Goal: Task Accomplishment & Management: Use online tool/utility

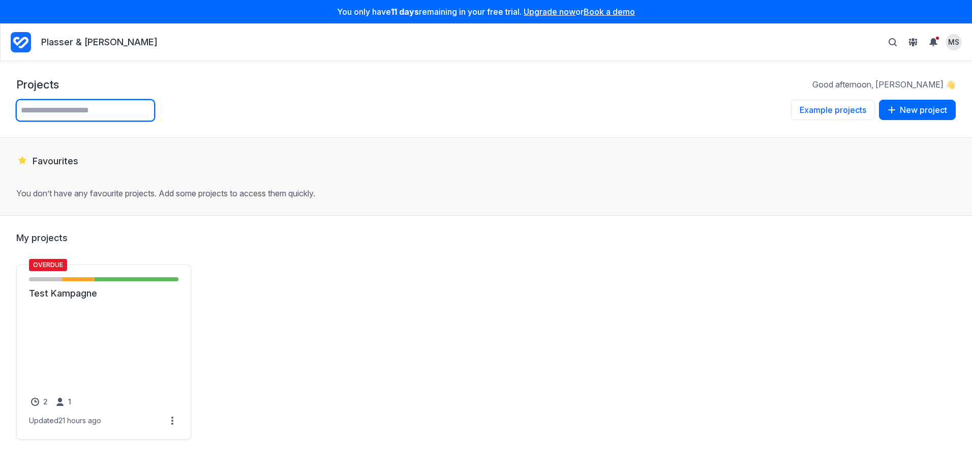
click at [68, 109] on input "text" at bounding box center [85, 110] width 138 height 21
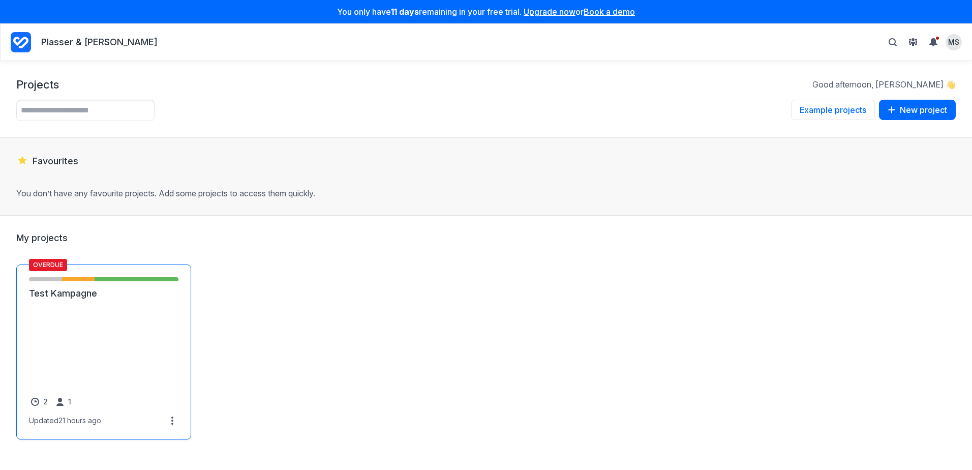
click at [108, 299] on link "Test Kampagne" at bounding box center [103, 293] width 149 height 12
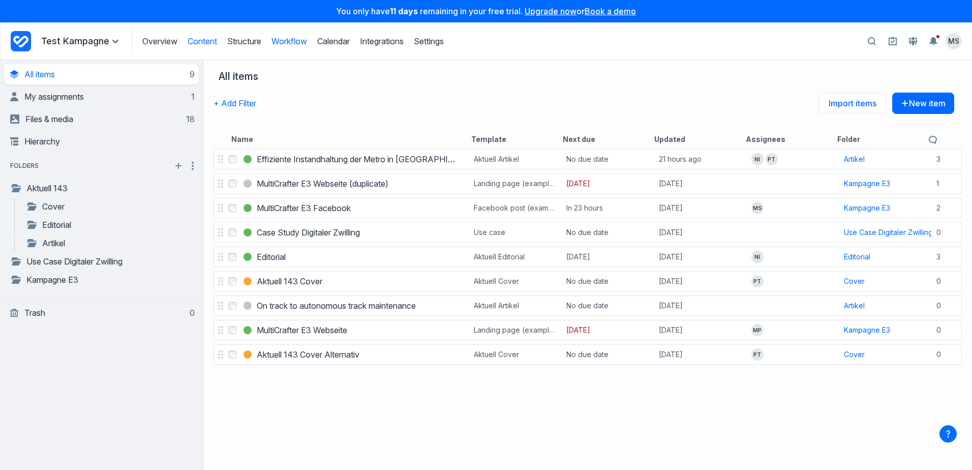
click at [303, 43] on link "Workflow" at bounding box center [290, 41] width 36 height 10
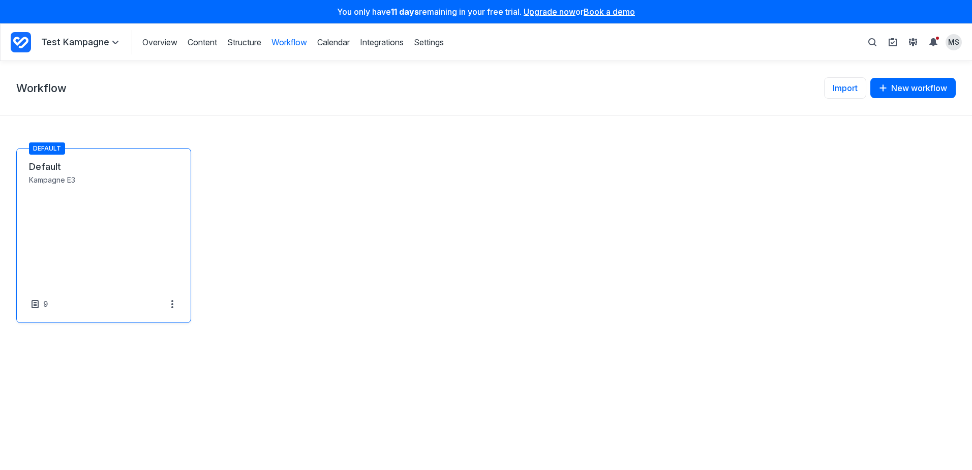
click at [102, 173] on link "Default" at bounding box center [103, 167] width 149 height 12
select select "*****"
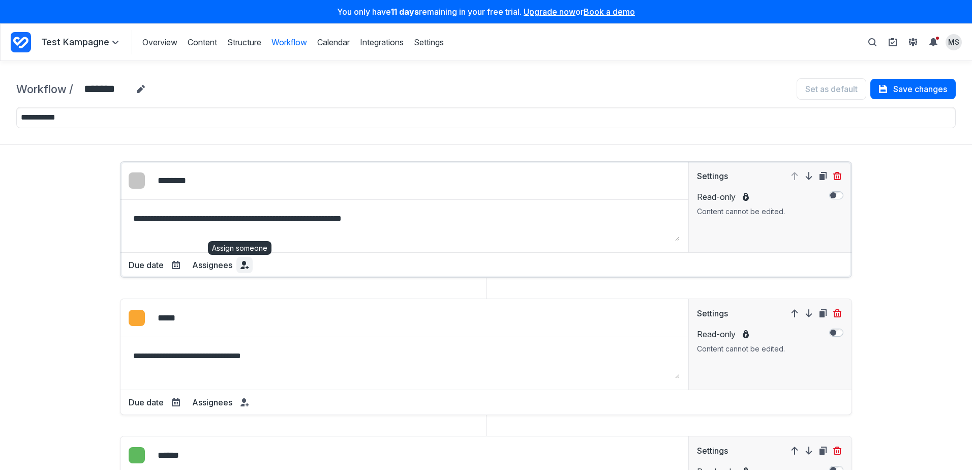
click at [241, 267] on icon at bounding box center [244, 265] width 8 height 8
click at [82, 223] on div "**********" at bounding box center [486, 450] width 940 height 578
click at [261, 44] on link "Structure" at bounding box center [244, 42] width 34 height 11
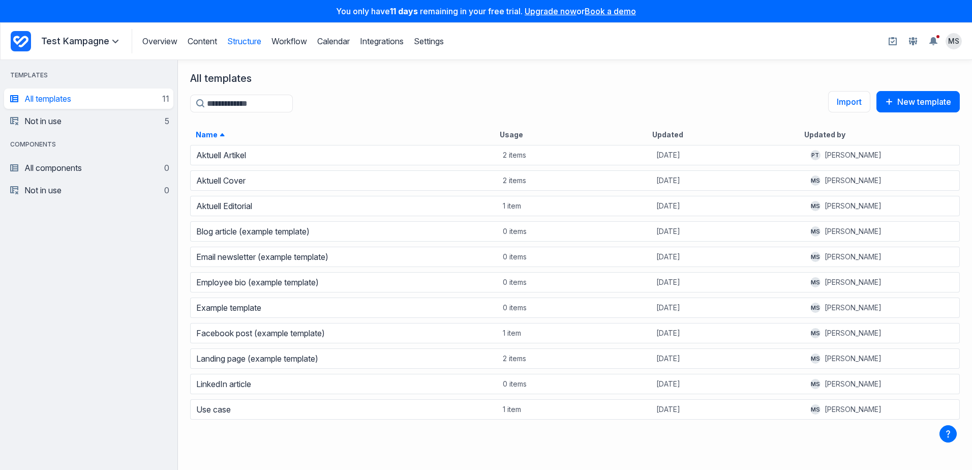
scroll to position [318, 787]
click at [361, 157] on div "Aktuell Artikel" at bounding box center [344, 155] width 307 height 14
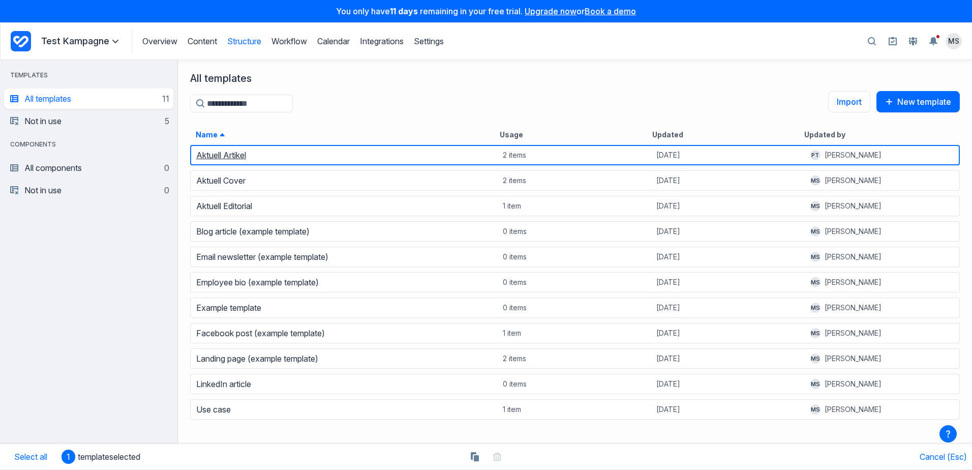
click at [212, 157] on link "Aktuell Artikel" at bounding box center [221, 155] width 50 height 10
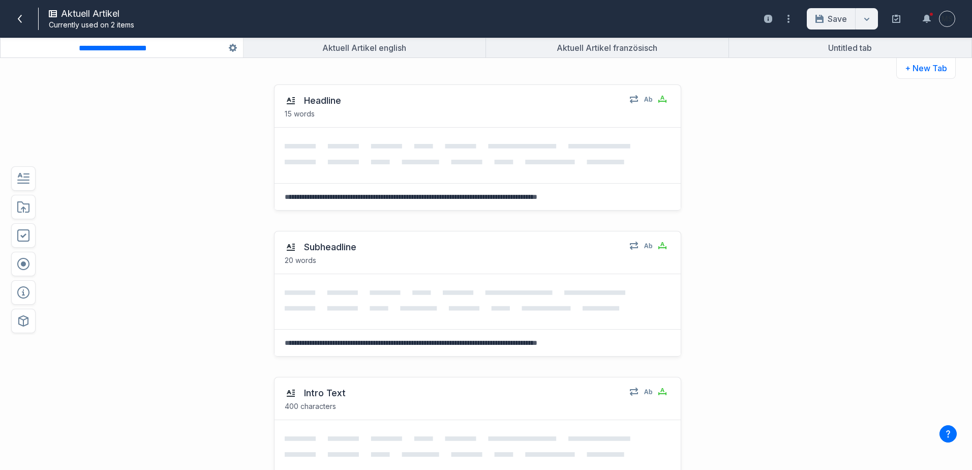
click at [370, 58] on div "**********" at bounding box center [486, 264] width 972 height 412
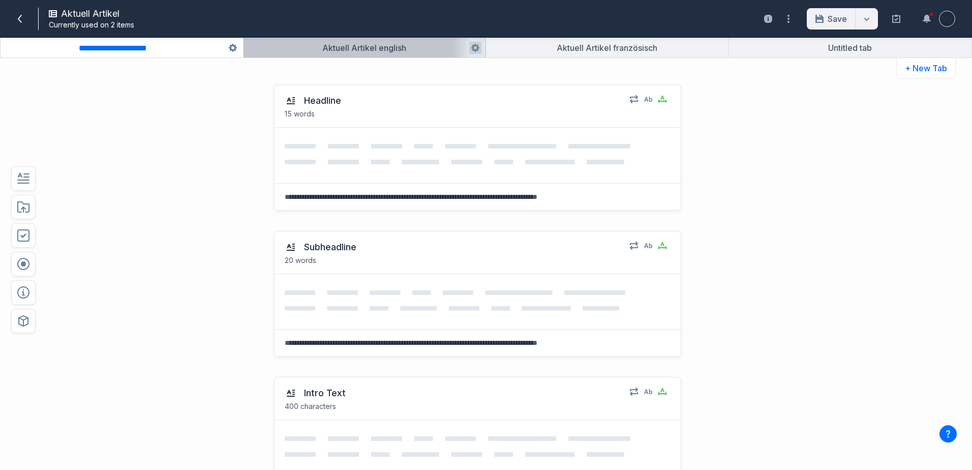
click at [382, 50] on button "button" at bounding box center [365, 47] width 243 height 19
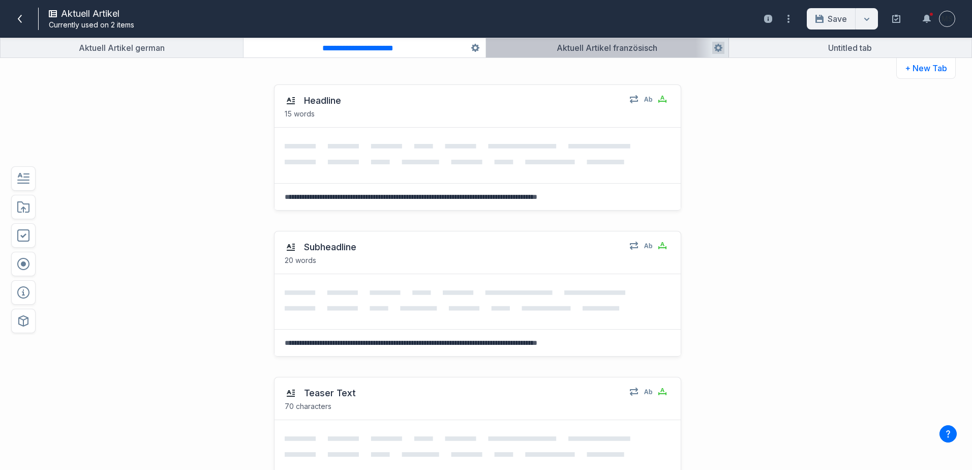
click at [580, 48] on button "button" at bounding box center [607, 47] width 243 height 19
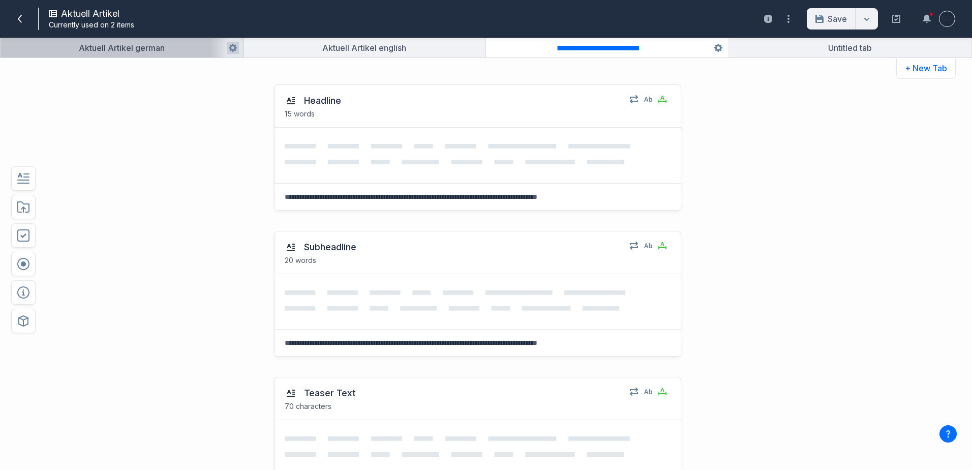
click at [129, 43] on button "button" at bounding box center [122, 47] width 243 height 19
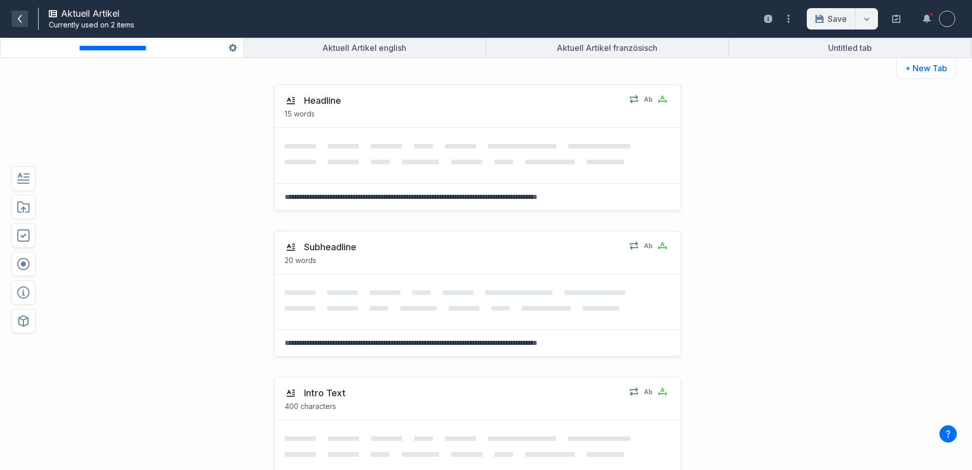
click at [21, 15] on icon at bounding box center [20, 19] width 8 height 8
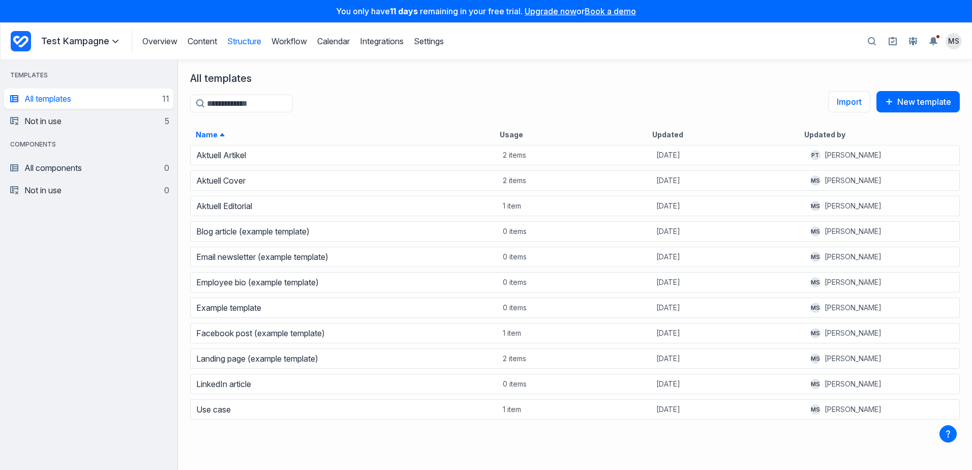
scroll to position [318, 787]
click at [72, 168] on link "All components 0" at bounding box center [89, 168] width 159 height 20
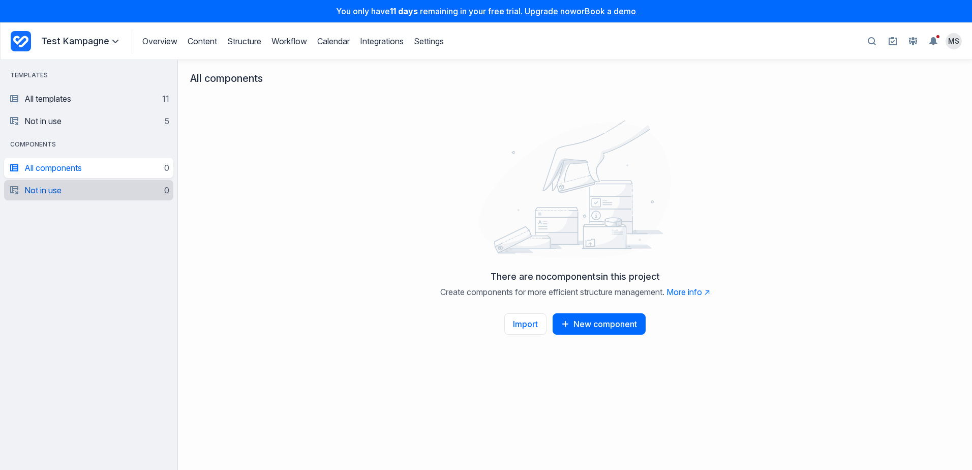
click at [35, 191] on link "Not in use 0" at bounding box center [89, 190] width 159 height 20
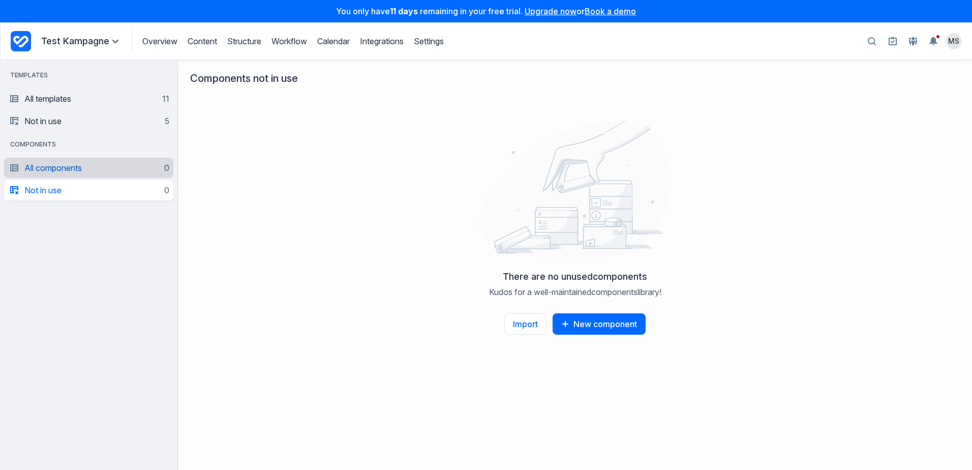
click at [61, 172] on link "All components 0" at bounding box center [89, 168] width 159 height 20
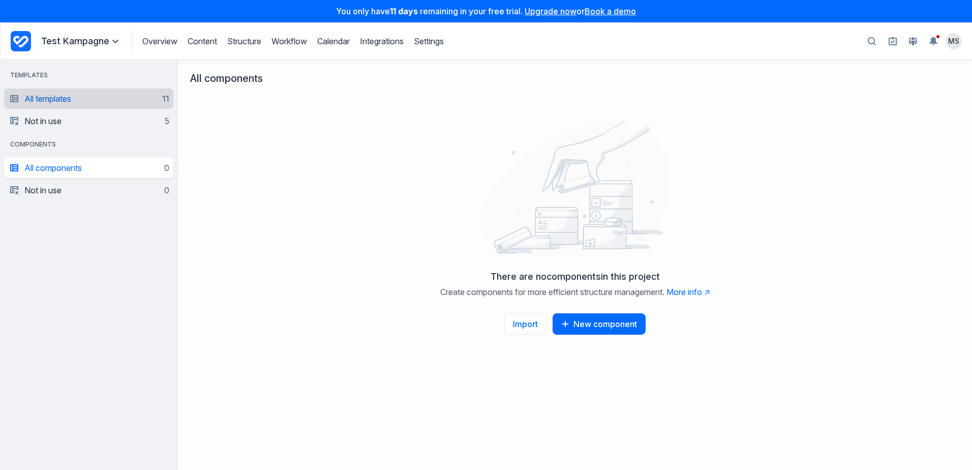
click at [76, 106] on link "All templates 11" at bounding box center [89, 98] width 159 height 20
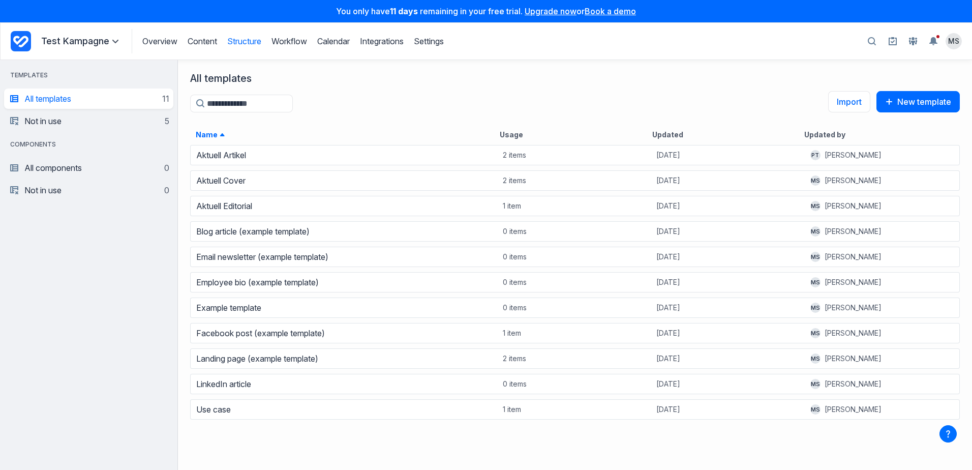
scroll to position [318, 787]
click at [71, 173] on link "All components 0" at bounding box center [89, 168] width 159 height 20
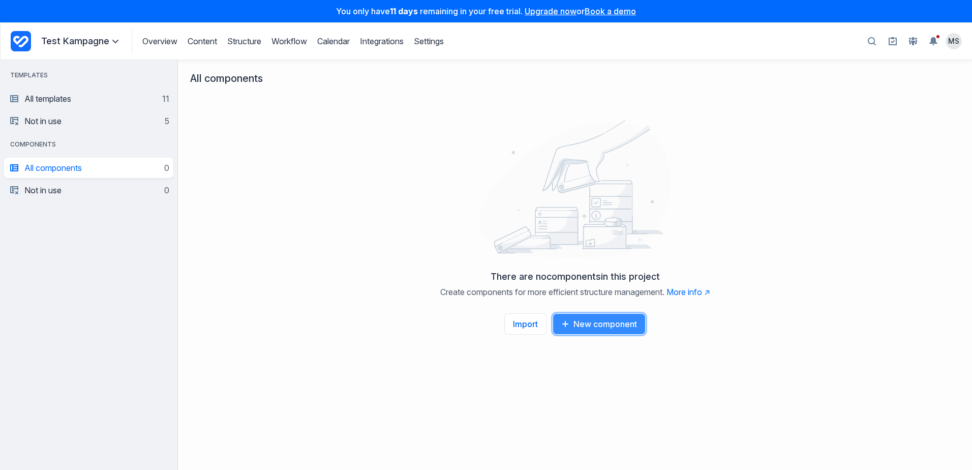
click at [597, 326] on button "New component" at bounding box center [599, 323] width 93 height 21
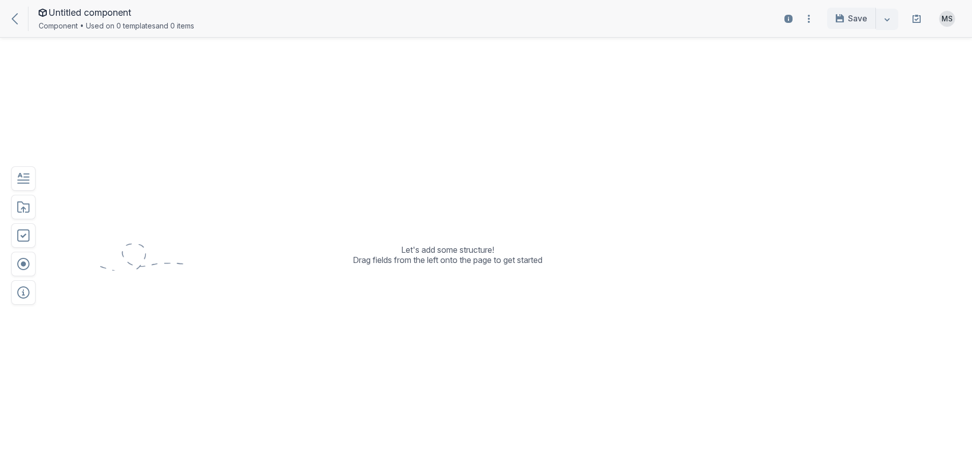
click at [14, 17] on icon at bounding box center [15, 18] width 6 height 11
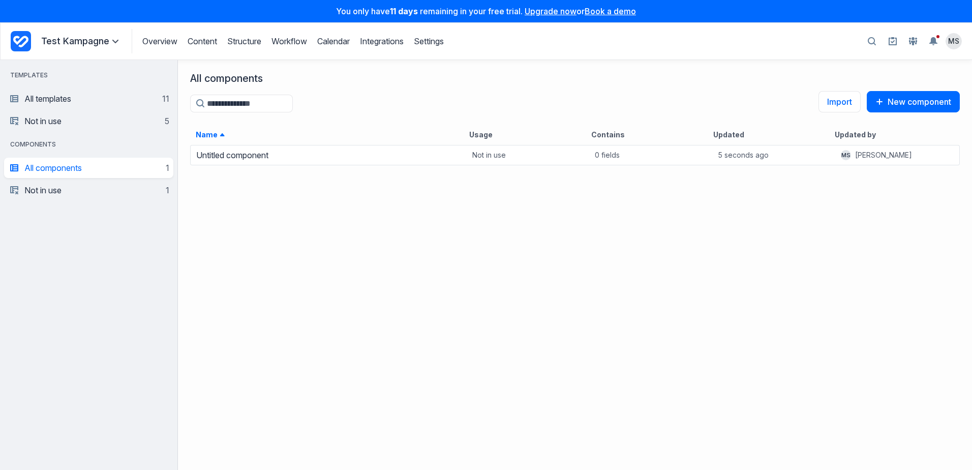
scroll to position [318, 787]
click at [82, 117] on link "Not in use 5" at bounding box center [89, 121] width 159 height 20
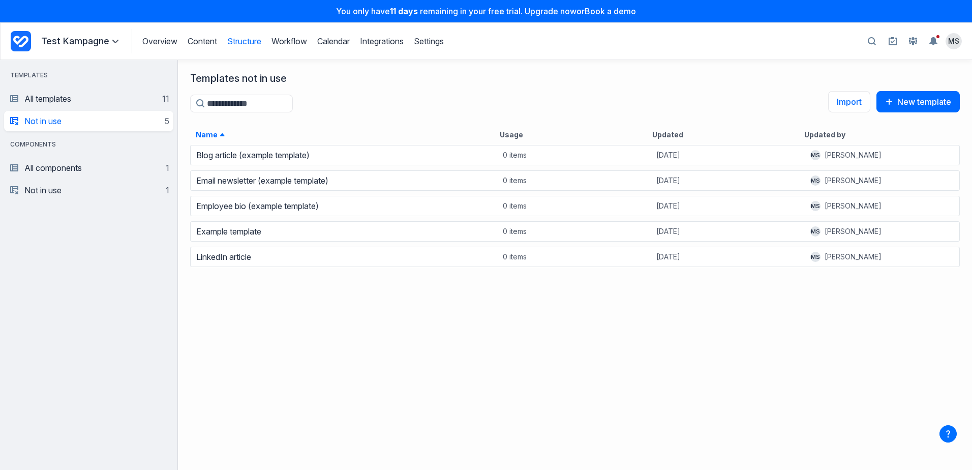
scroll to position [318, 787]
click at [90, 102] on link "All templates 11" at bounding box center [89, 98] width 159 height 20
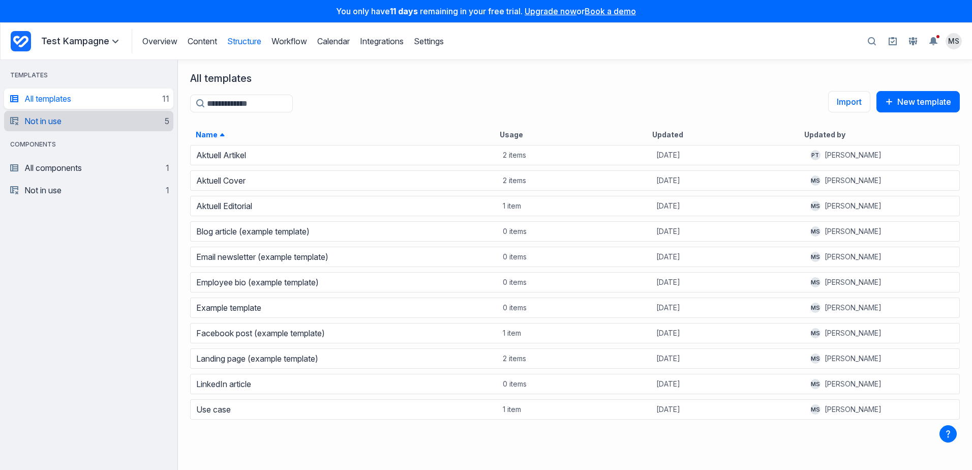
click at [87, 116] on link "Not in use 5" at bounding box center [89, 121] width 159 height 20
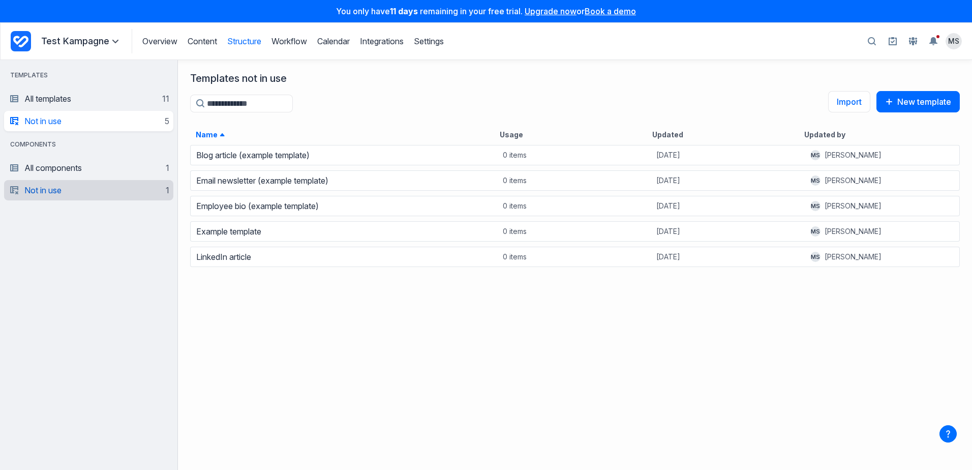
click at [84, 188] on link "Not in use 1" at bounding box center [89, 190] width 159 height 20
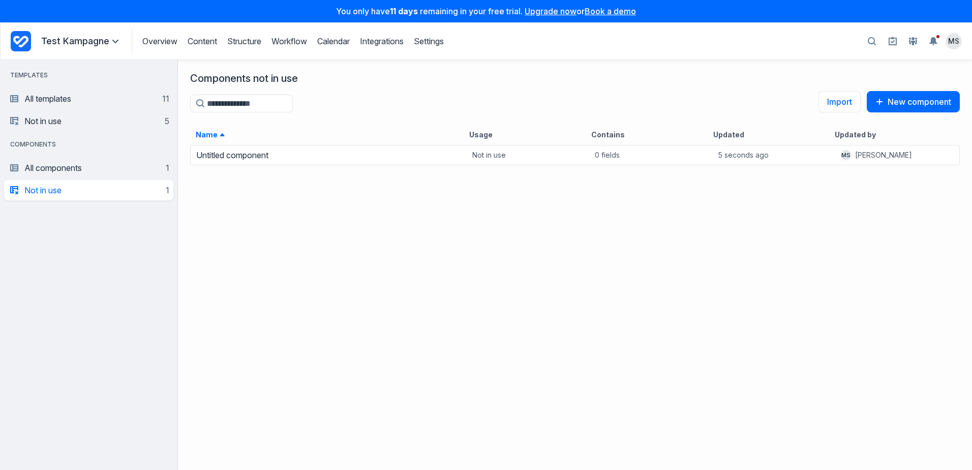
scroll to position [318, 787]
click at [163, 43] on link "Overview" at bounding box center [159, 41] width 35 height 10
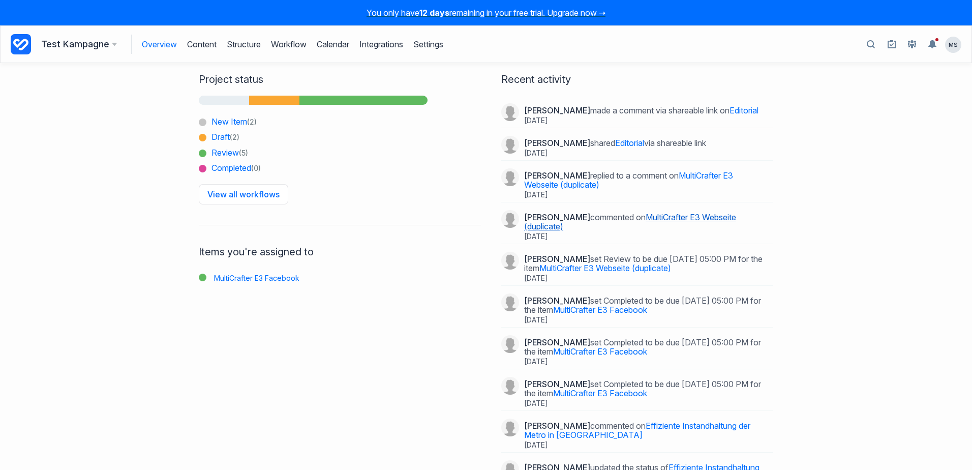
click at [652, 228] on link "MultiCrafter E3 Webseite (duplicate)" at bounding box center [630, 221] width 212 height 19
